Goal: Task Accomplishment & Management: Manage account settings

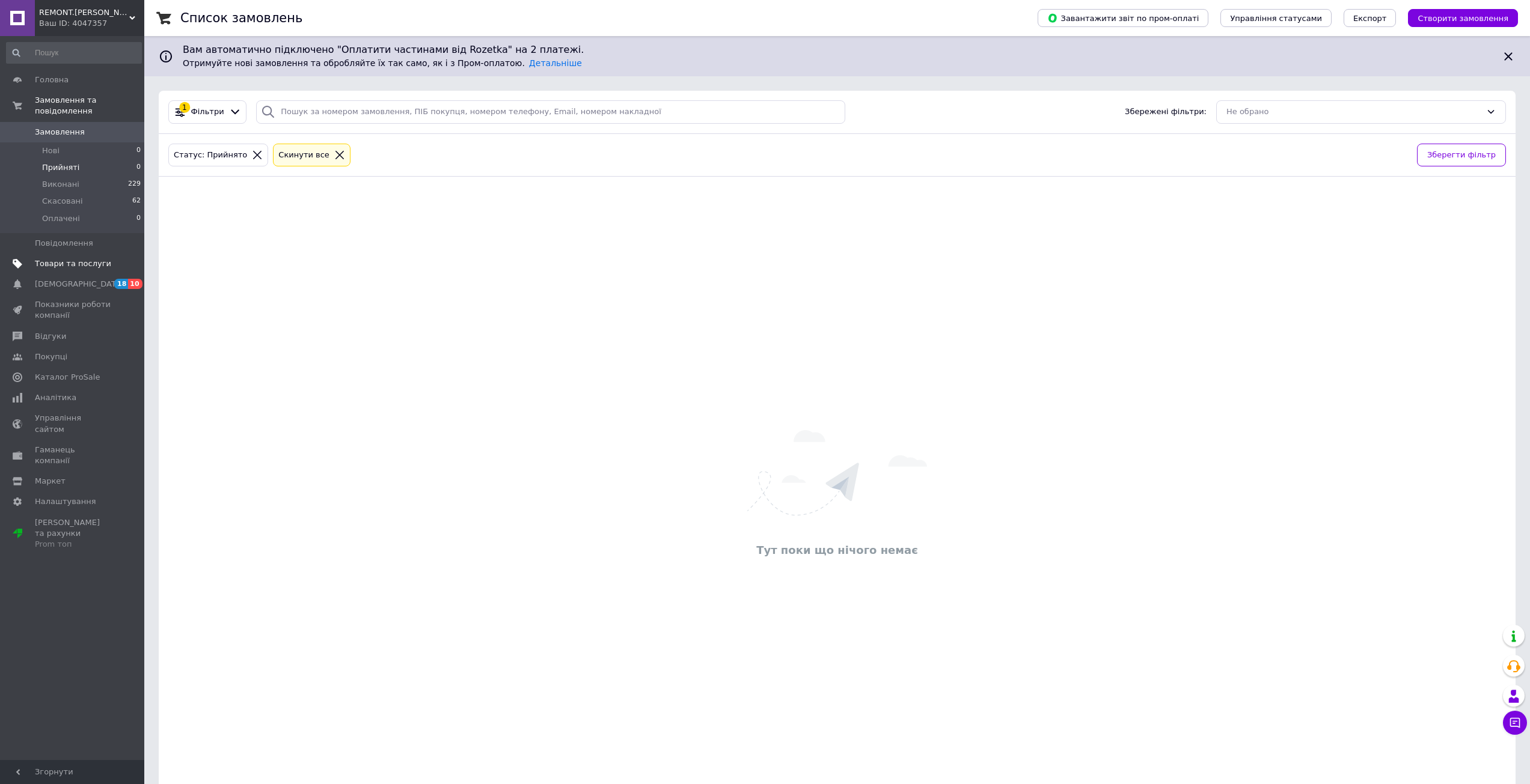
drag, startPoint x: 109, startPoint y: 101, endPoint x: 90, endPoint y: 138, distance: 41.6
click at [109, 102] on span "Замовлення та повідомлення" at bounding box center [89, 105] width 110 height 22
click at [90, 138] on link "Товари та послуги" at bounding box center [74, 132] width 148 height 21
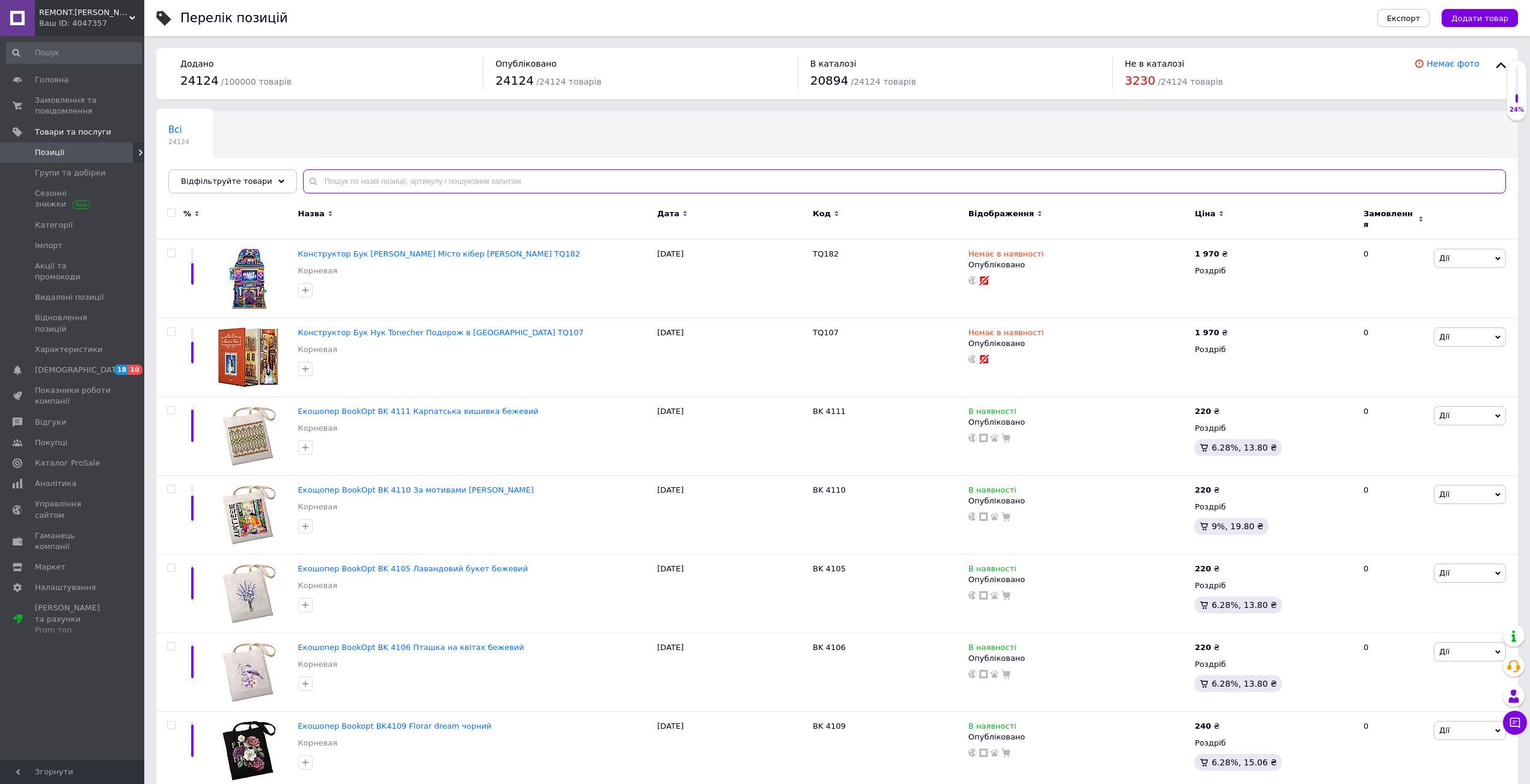
click at [411, 180] on input "text" at bounding box center [904, 182] width 1203 height 24
paste input "101168"
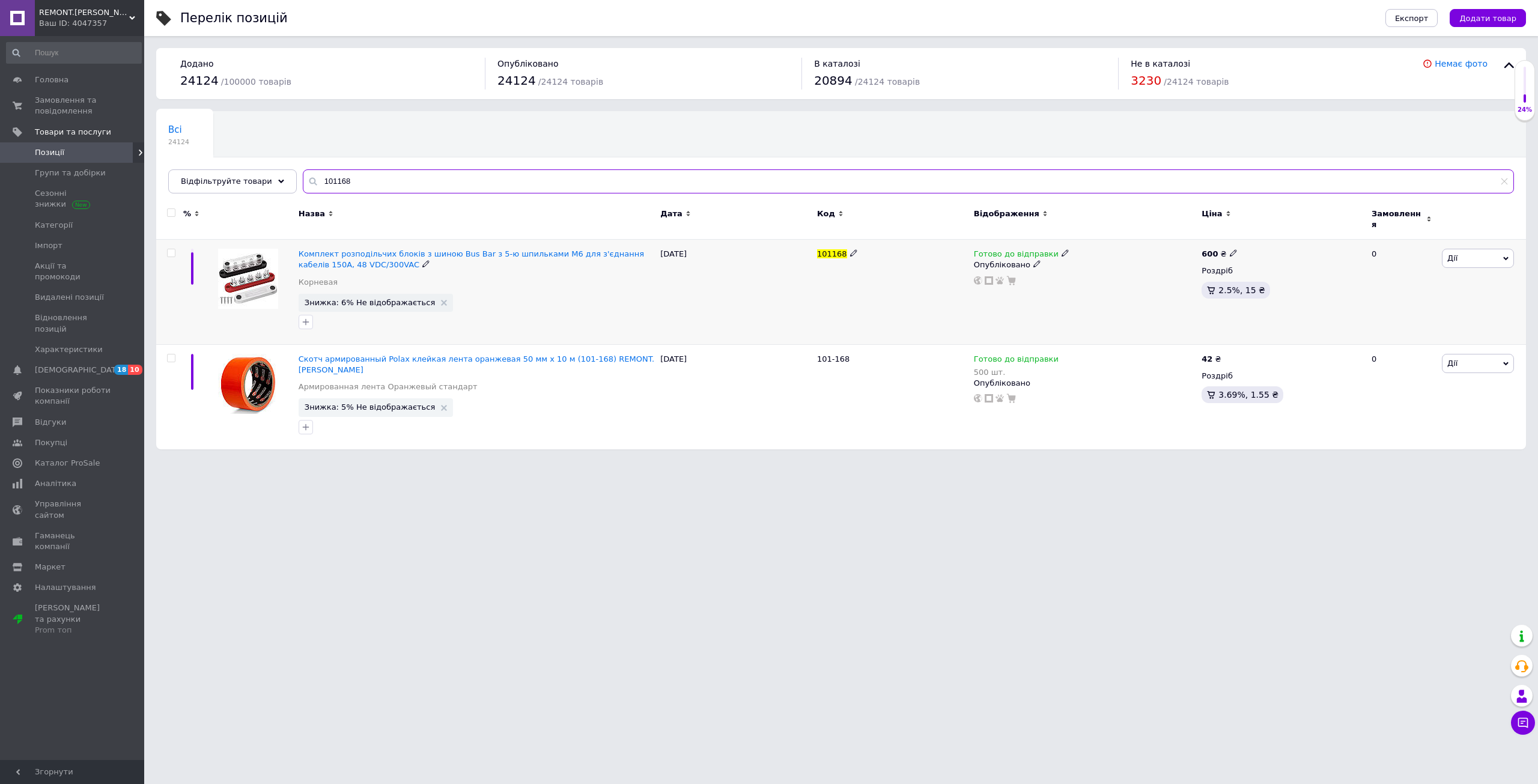
type input "101168"
click at [1062, 249] on icon at bounding box center [1065, 253] width 8 height 8
click at [1098, 282] on li "Немає в наявності" at bounding box center [1127, 291] width 114 height 17
click at [1098, 279] on input at bounding box center [1114, 285] width 91 height 24
type input "0"
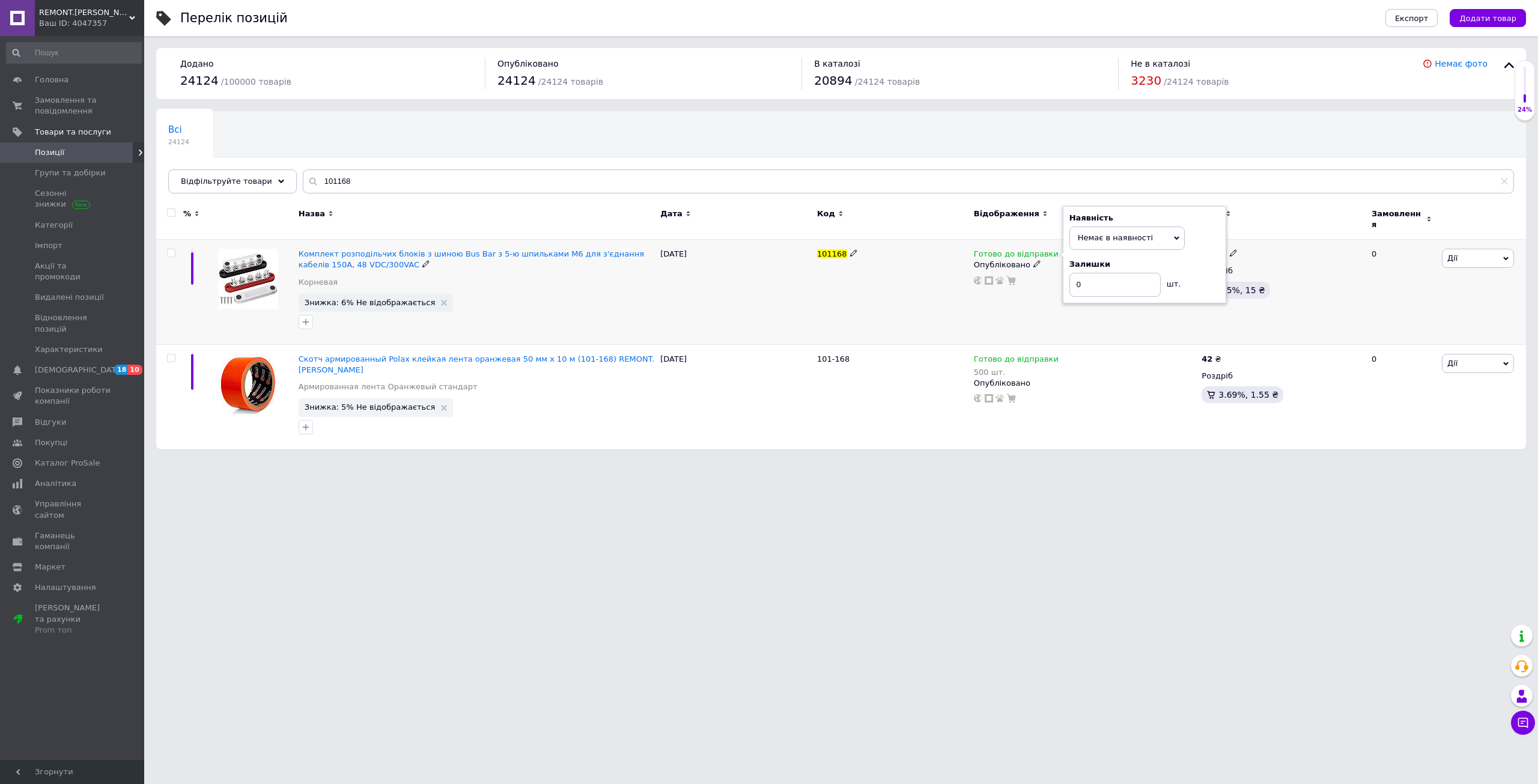
click at [1055, 461] on html "REMONT.NICK Ваш ID: 4047357 Сайт REMONT.NICK Кабінет покупця Перевірити стан си…" at bounding box center [769, 231] width 1538 height 461
click at [63, 103] on span "Замовлення та повідомлення" at bounding box center [72, 105] width 76 height 22
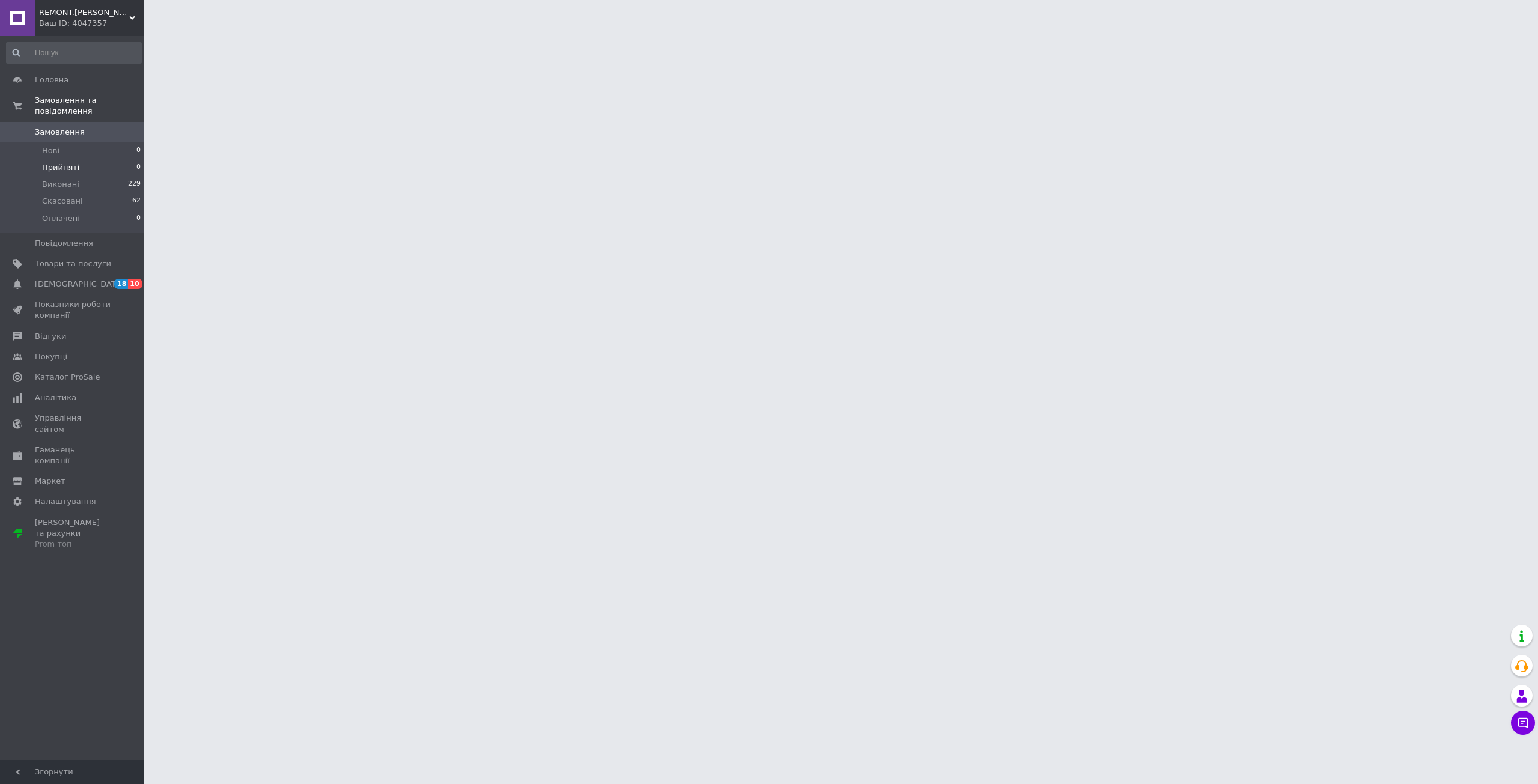
click at [63, 162] on span "Прийняті" at bounding box center [61, 168] width 38 height 11
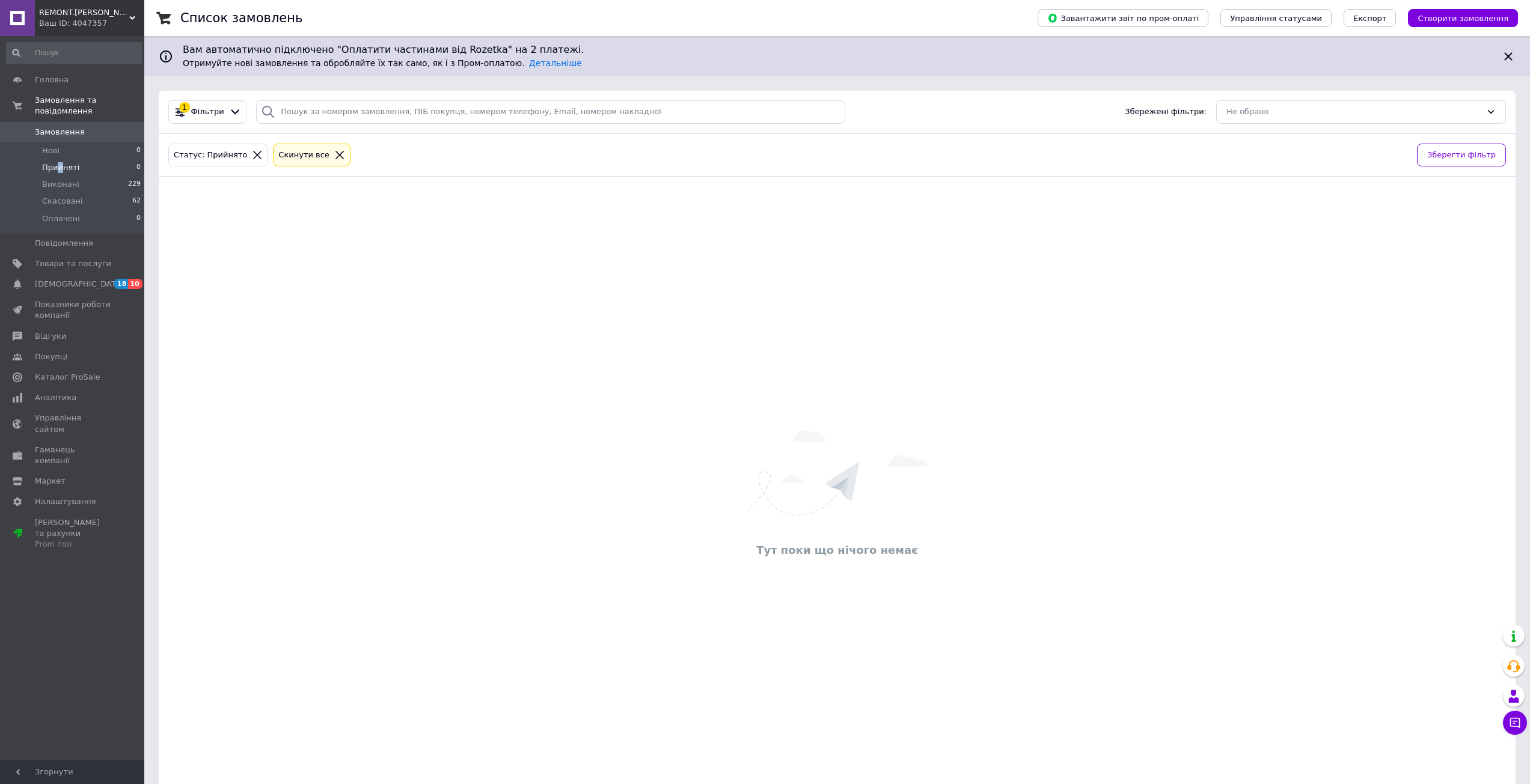
click at [59, 162] on span "Прийняті" at bounding box center [61, 168] width 38 height 11
